Goal: Task Accomplishment & Management: Complete application form

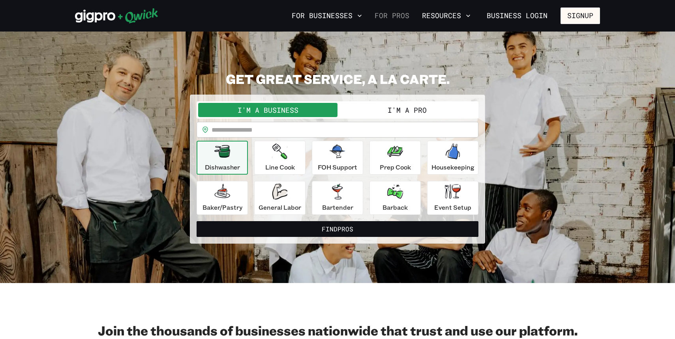
click at [407, 15] on link "For Pros" at bounding box center [391, 15] width 41 height 13
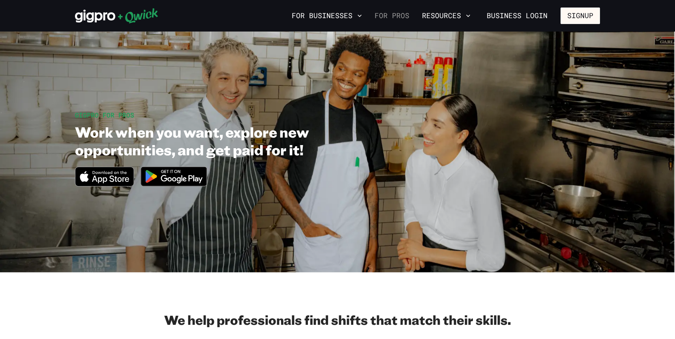
click at [402, 18] on link "For Pros" at bounding box center [391, 15] width 41 height 13
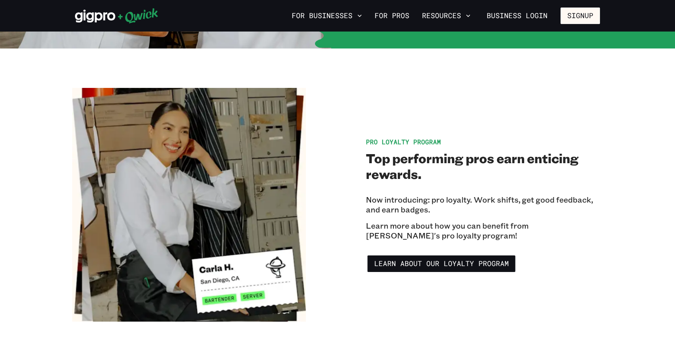
scroll to position [1268, 0]
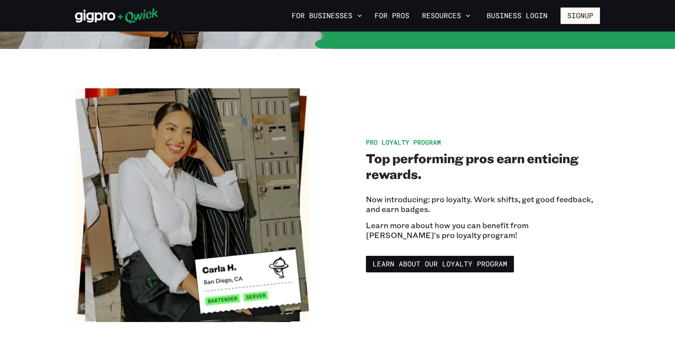
click at [404, 267] on div "Pro Loyalty Program Top performing pros earn enticing rewards. Now introducing:…" at bounding box center [337, 205] width 525 height 234
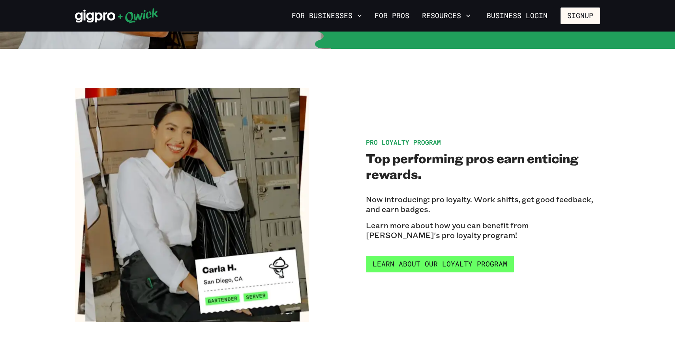
click at [406, 259] on link "Learn about our Loyalty Program" at bounding box center [440, 264] width 148 height 17
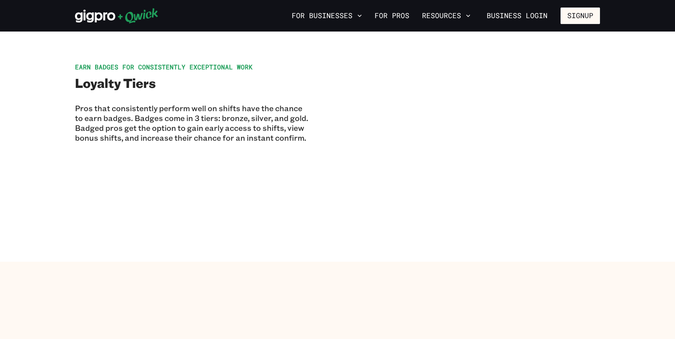
scroll to position [353, 0]
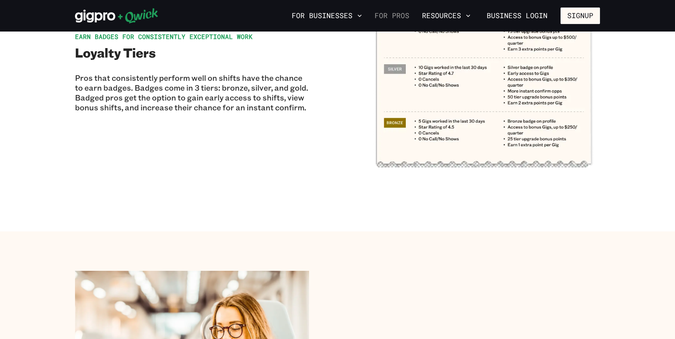
click at [401, 13] on link "For Pros" at bounding box center [391, 15] width 41 height 13
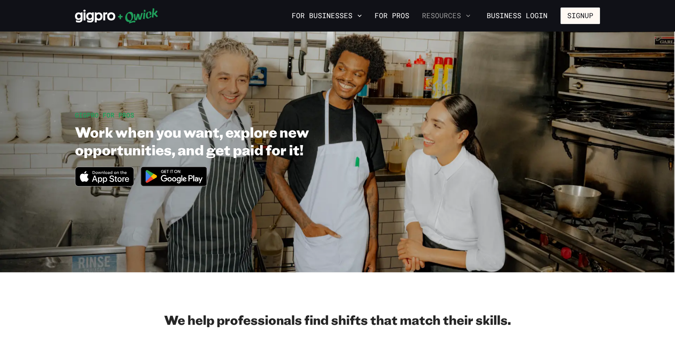
click at [466, 14] on icon "button" at bounding box center [468, 16] width 8 height 8
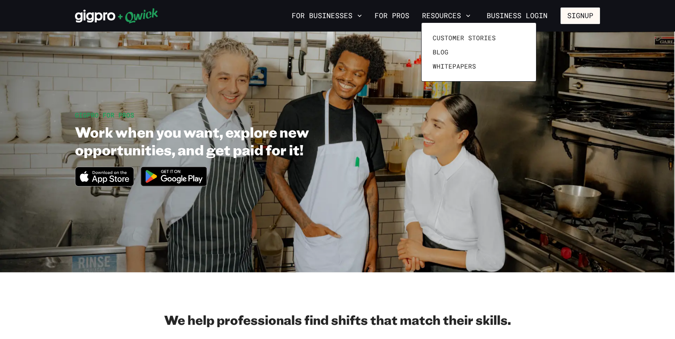
click at [501, 17] on div at bounding box center [337, 169] width 675 height 339
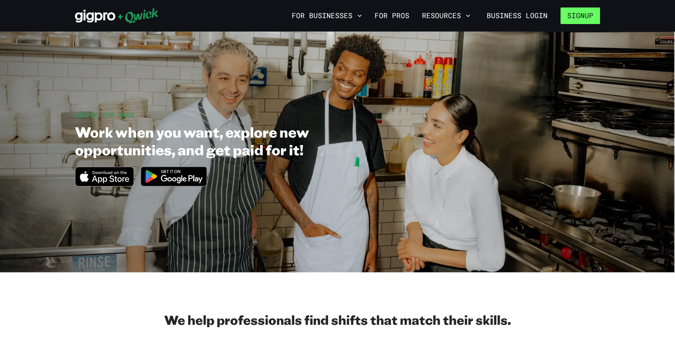
click at [575, 14] on button "Signup" at bounding box center [579, 15] width 39 height 17
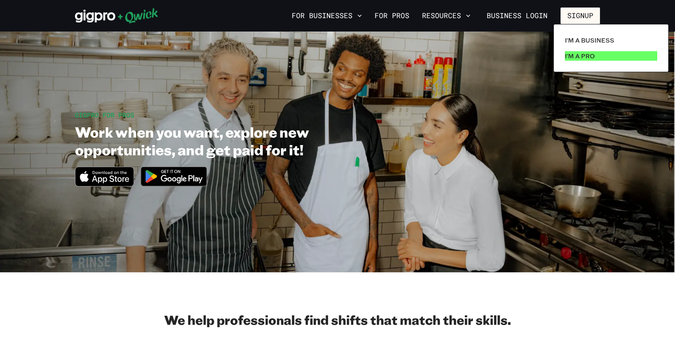
click at [580, 60] on p "I'm a Pro" at bounding box center [580, 55] width 30 height 9
